Goal: Task Accomplishment & Management: Manage account settings

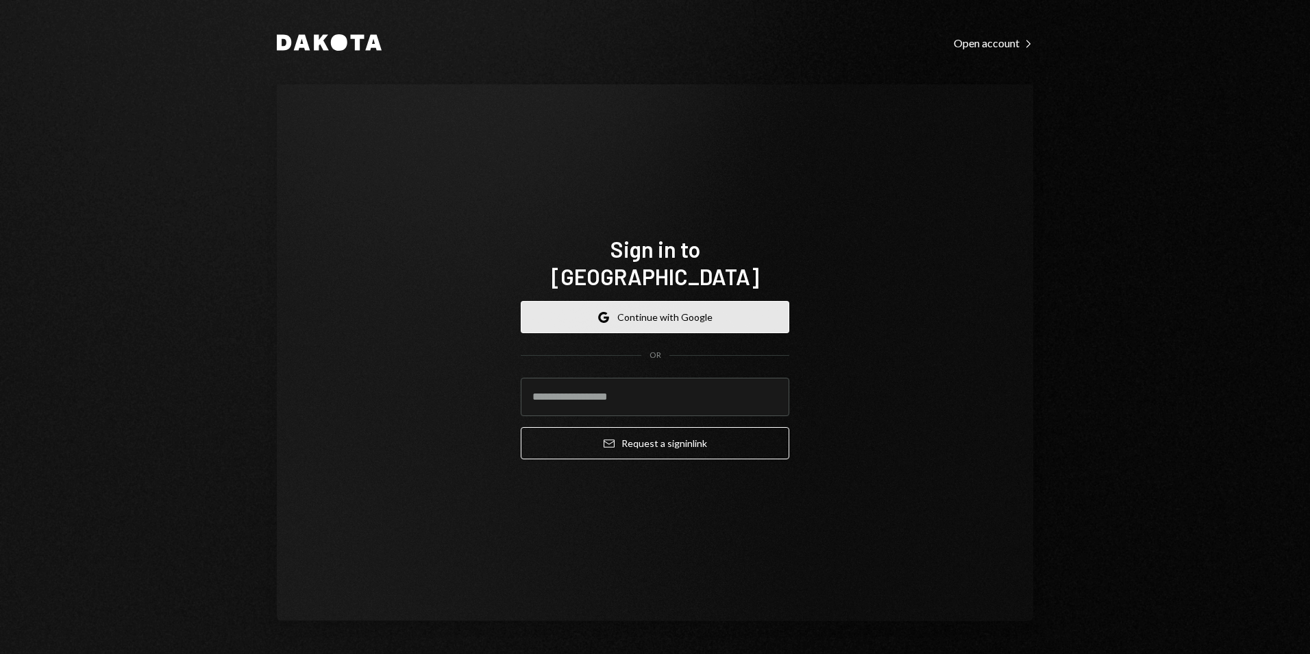
click at [653, 304] on button "Google Continue with Google" at bounding box center [655, 317] width 269 height 32
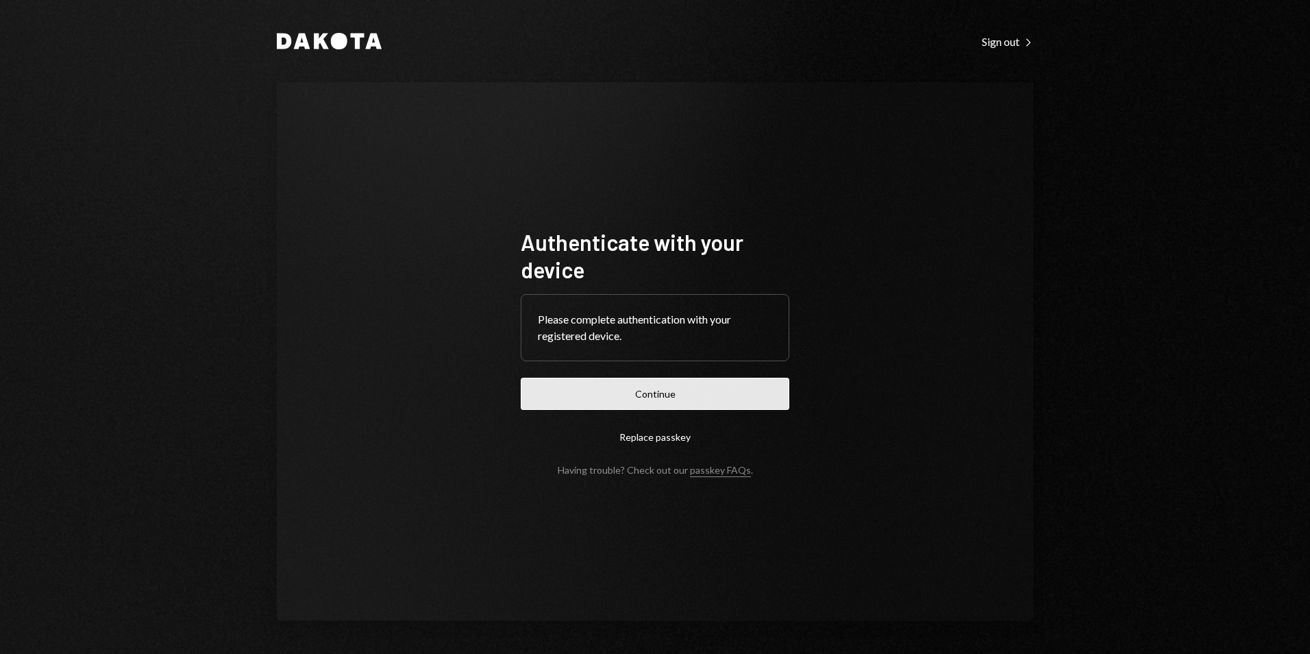
click at [673, 389] on button "Continue" at bounding box center [655, 394] width 269 height 32
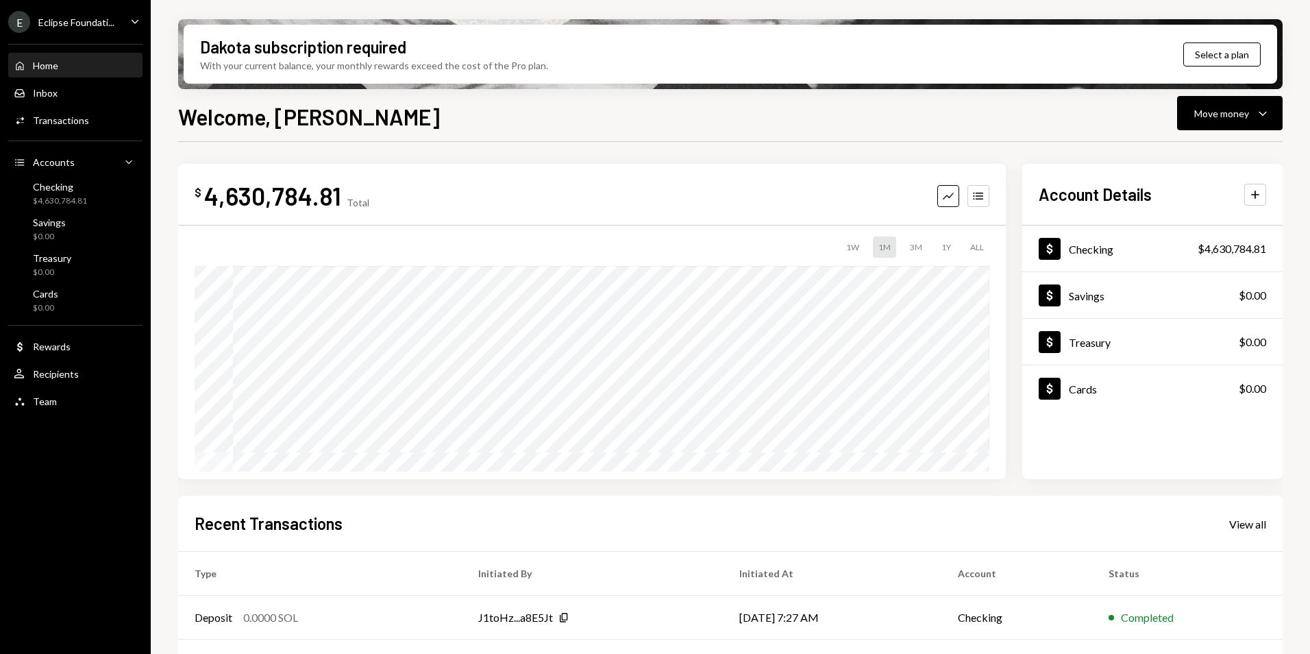
click at [64, 19] on div "Eclipse Foundati..." at bounding box center [76, 22] width 76 height 12
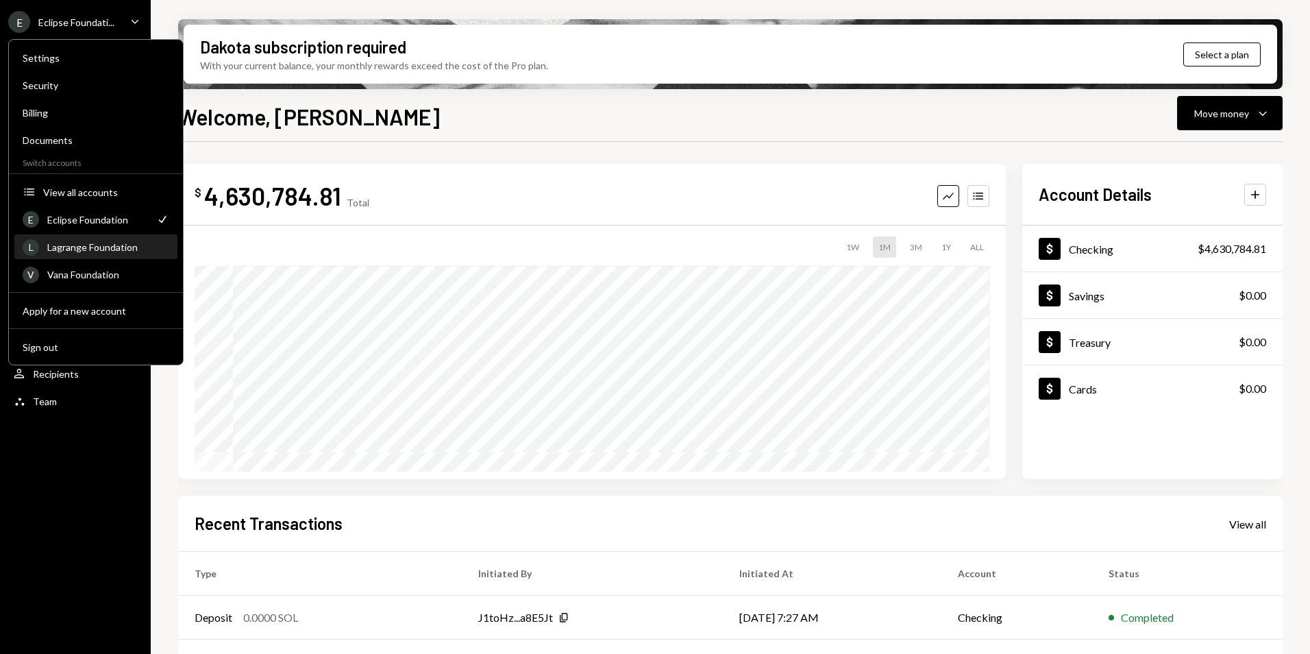
click at [99, 247] on div "Lagrange Foundation" at bounding box center [108, 247] width 122 height 12
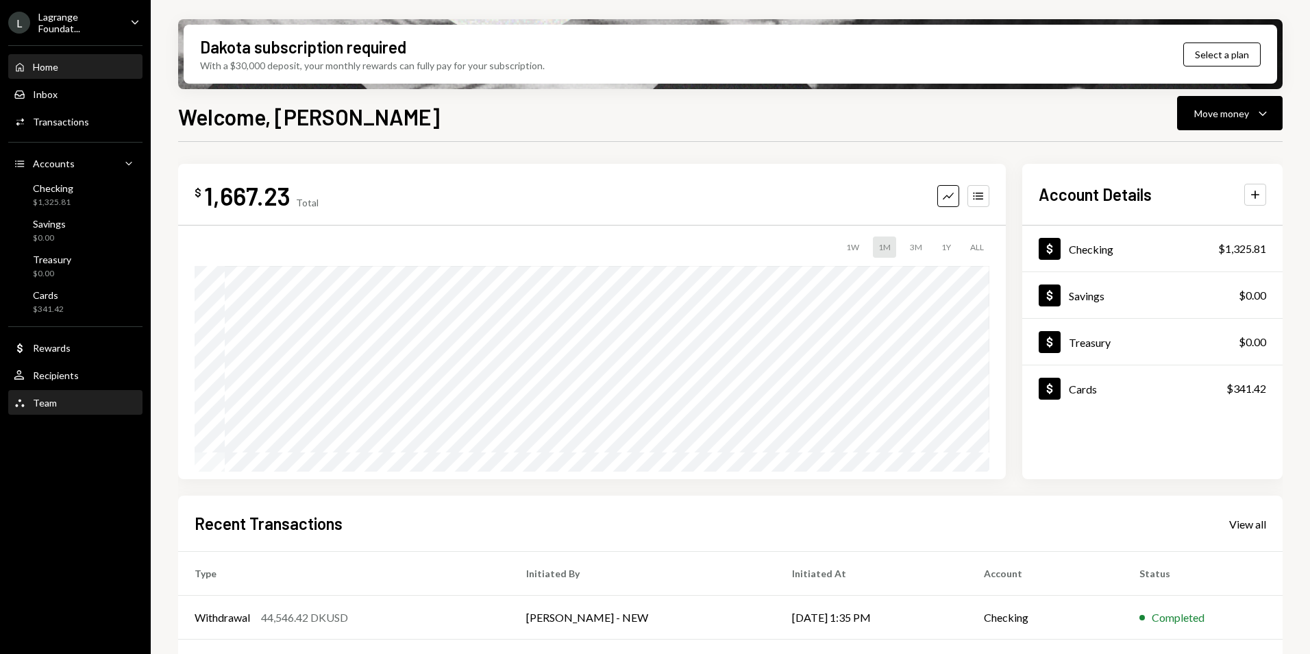
click at [55, 405] on div "Team" at bounding box center [45, 403] width 24 height 12
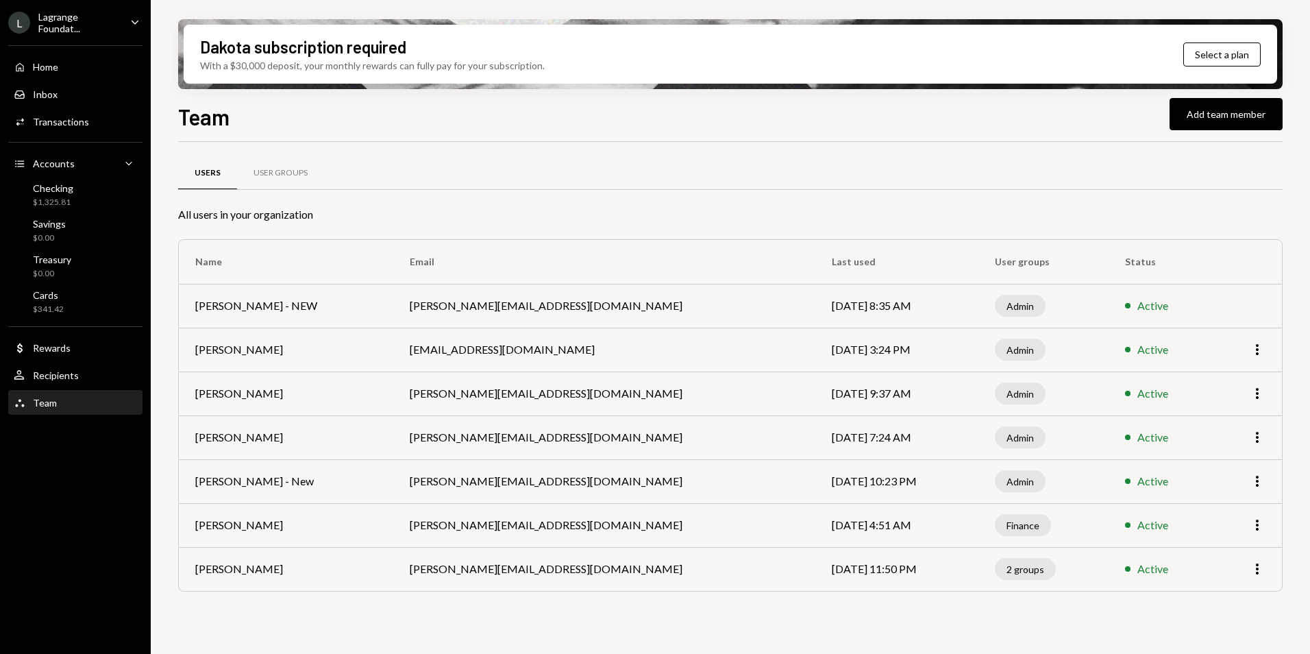
click at [864, 521] on td "[DATE] 4:51 AM" at bounding box center [897, 525] width 163 height 44
click at [816, 523] on td "[DATE] 4:51 AM" at bounding box center [897, 525] width 163 height 44
click at [1251, 522] on icon "More" at bounding box center [1257, 525] width 16 height 16
drag, startPoint x: 800, startPoint y: 515, endPoint x: 787, endPoint y: 518, distance: 12.6
click at [816, 518] on td "[DATE] 4:51 AM" at bounding box center [897, 525] width 163 height 44
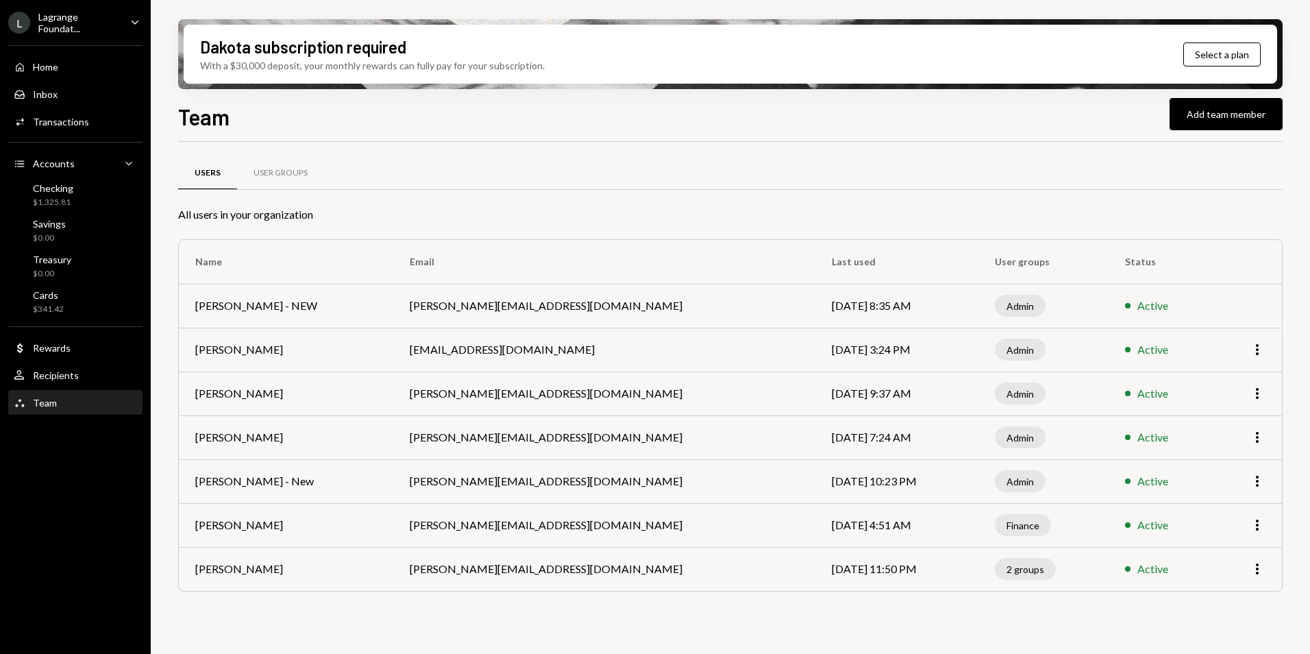
drag, startPoint x: 465, startPoint y: 517, endPoint x: 313, endPoint y: 520, distance: 151.5
click at [463, 518] on td "[PERSON_NAME][EMAIL_ADDRESS][DOMAIN_NAME]" at bounding box center [604, 525] width 423 height 44
click at [267, 522] on td "[PERSON_NAME]" at bounding box center [286, 525] width 215 height 44
click at [995, 527] on div "Finance" at bounding box center [1023, 525] width 56 height 22
click at [272, 180] on div "User Groups" at bounding box center [280, 173] width 87 height 33
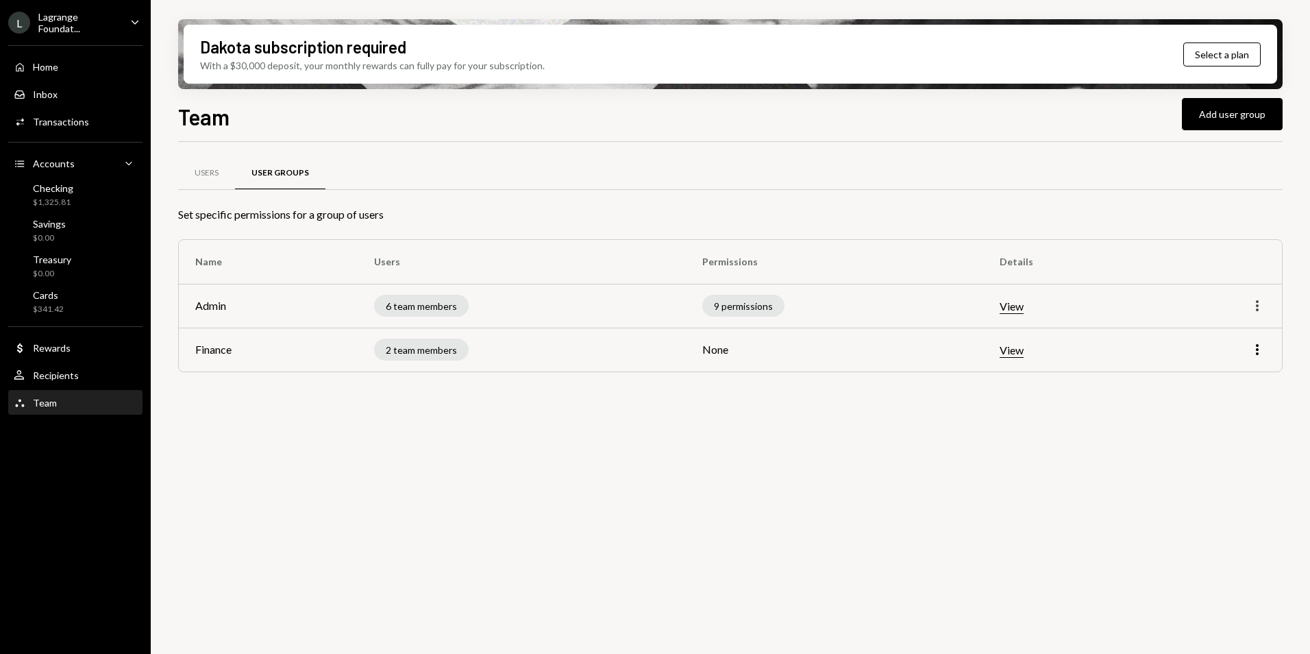
click at [1263, 304] on icon "More" at bounding box center [1257, 305] width 16 height 16
click at [1138, 303] on td "View" at bounding box center [1068, 306] width 171 height 44
click at [1262, 306] on icon "More" at bounding box center [1257, 305] width 16 height 16
click at [1236, 341] on div "Edit" at bounding box center [1226, 335] width 69 height 24
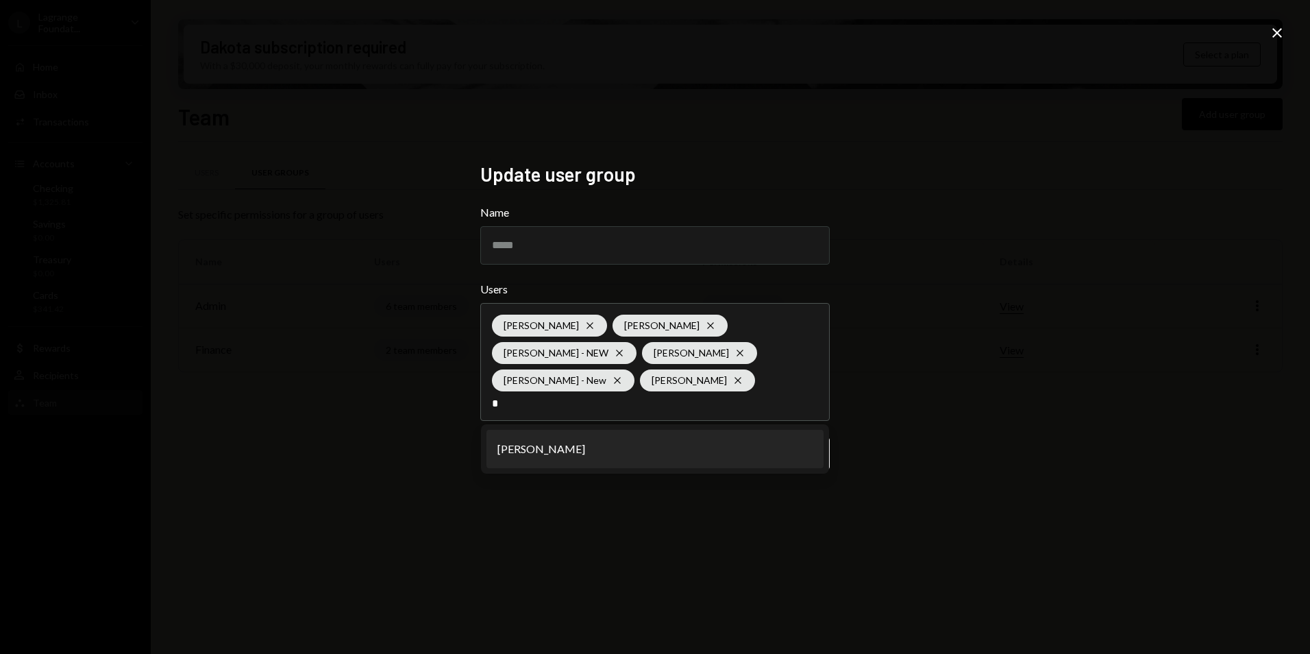
type input "*"
click at [556, 437] on li "[PERSON_NAME]" at bounding box center [655, 449] width 337 height 38
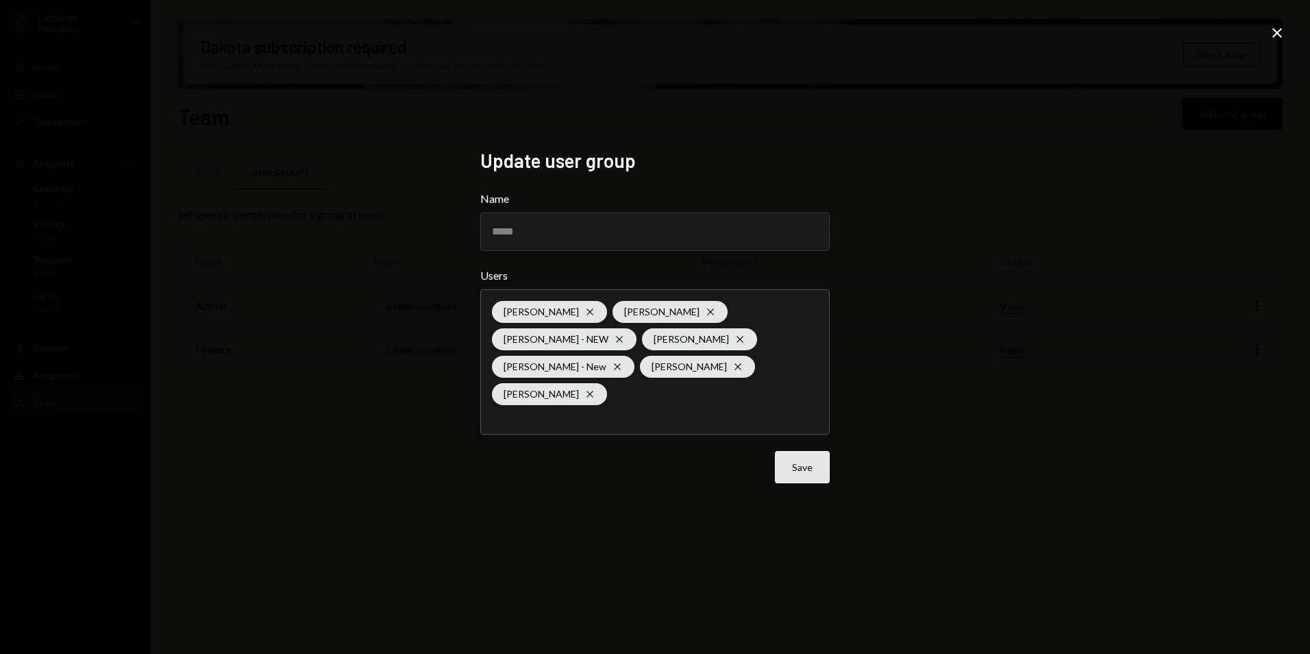
click at [805, 478] on button "Save" at bounding box center [802, 467] width 55 height 32
